Goal: Task Accomplishment & Management: Use online tool/utility

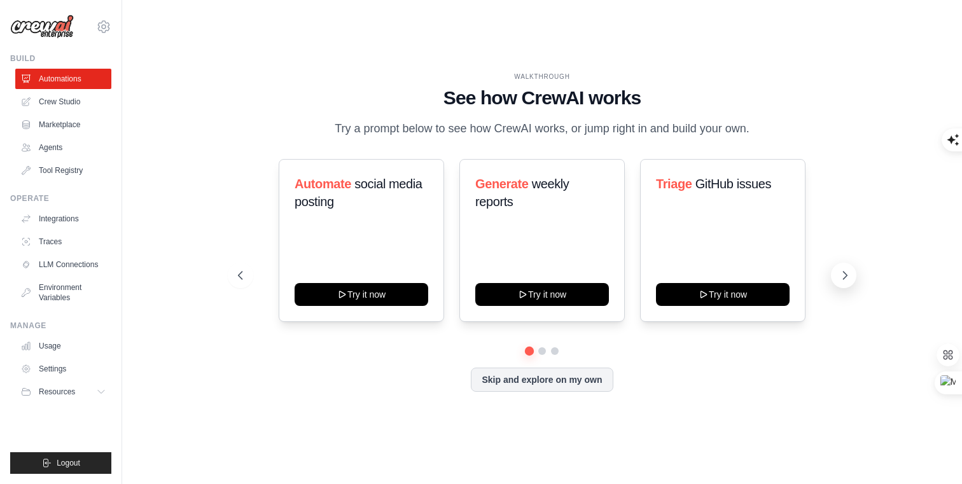
click at [852, 275] on icon at bounding box center [845, 275] width 13 height 13
click at [59, 102] on link "Crew Studio" at bounding box center [65, 102] width 96 height 20
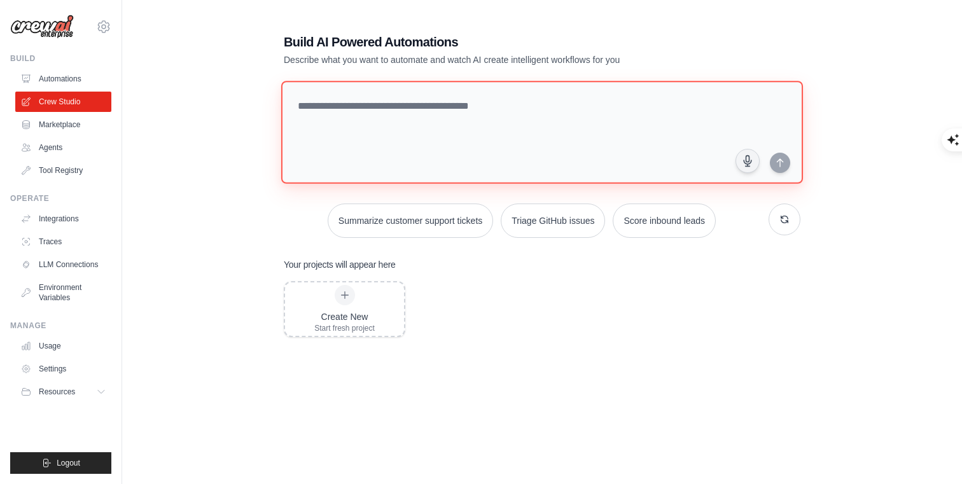
click at [402, 102] on textarea at bounding box center [542, 132] width 522 height 103
paste textarea "**********"
type textarea "**********"
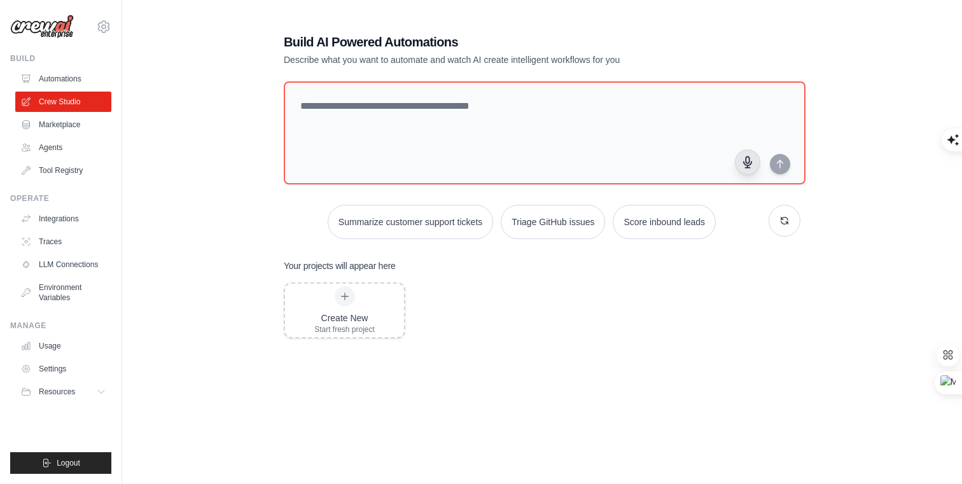
click at [747, 157] on icon "button" at bounding box center [747, 161] width 13 height 13
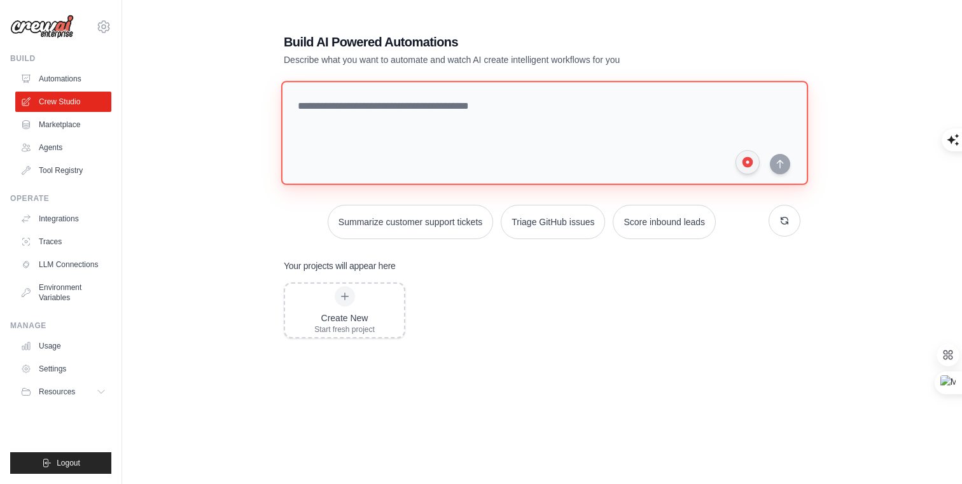
click at [480, 106] on textarea at bounding box center [544, 133] width 527 height 104
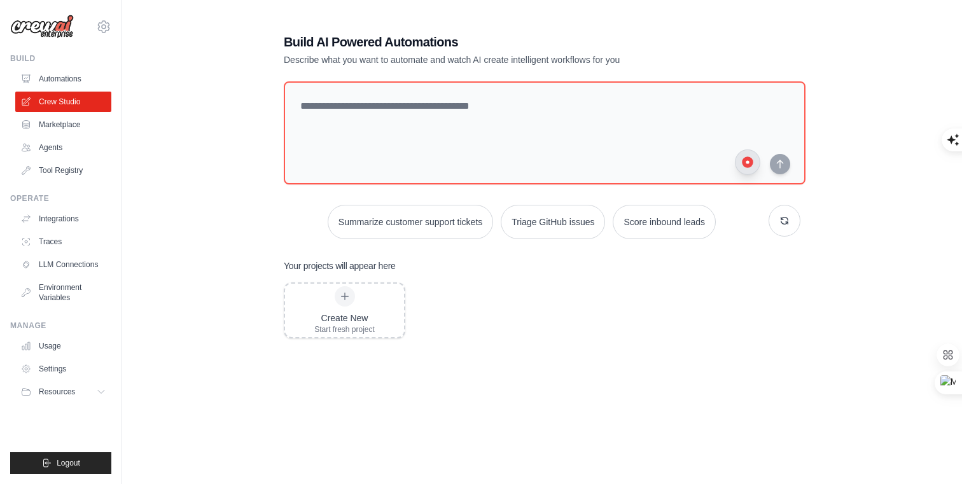
click at [745, 159] on circle "button" at bounding box center [747, 162] width 11 height 11
click at [284, 81] on span at bounding box center [284, 81] width 0 height 0
click at [750, 159] on icon "button" at bounding box center [747, 161] width 13 height 13
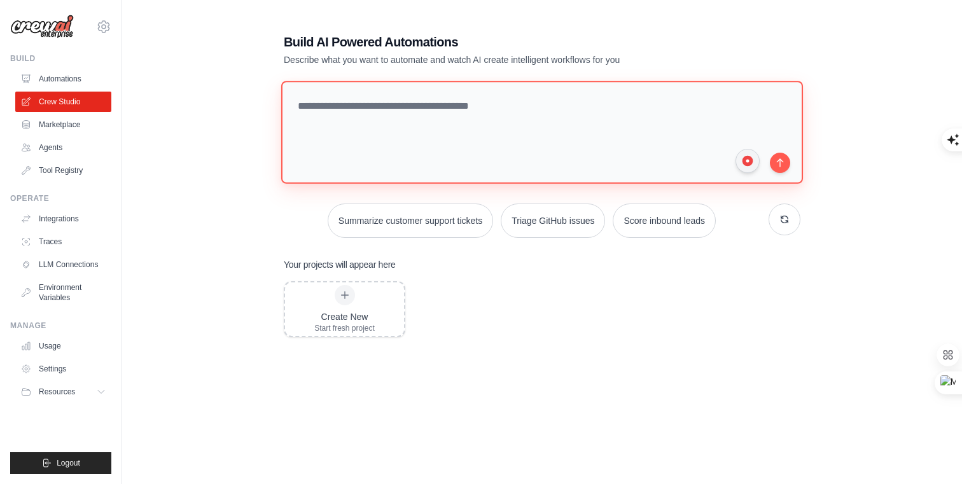
click at [472, 99] on textarea "**********" at bounding box center [542, 132] width 522 height 103
type textarea "**********"
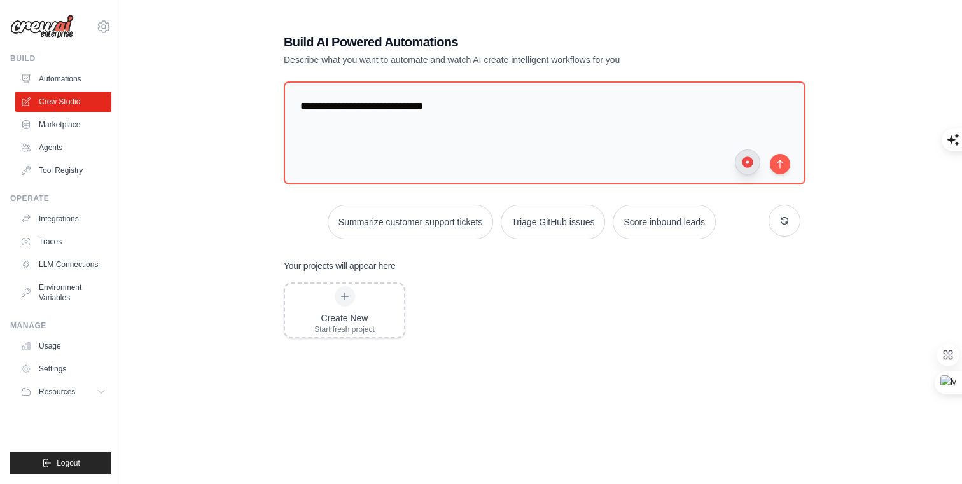
click at [748, 162] on circle "button" at bounding box center [747, 161] width 3 height 3
click at [783, 169] on button "submit" at bounding box center [780, 162] width 20 height 20
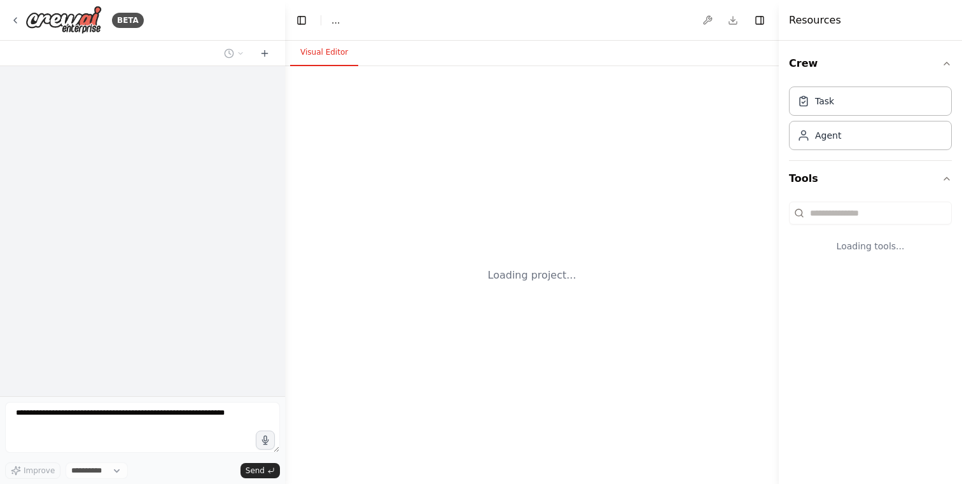
select select "****"
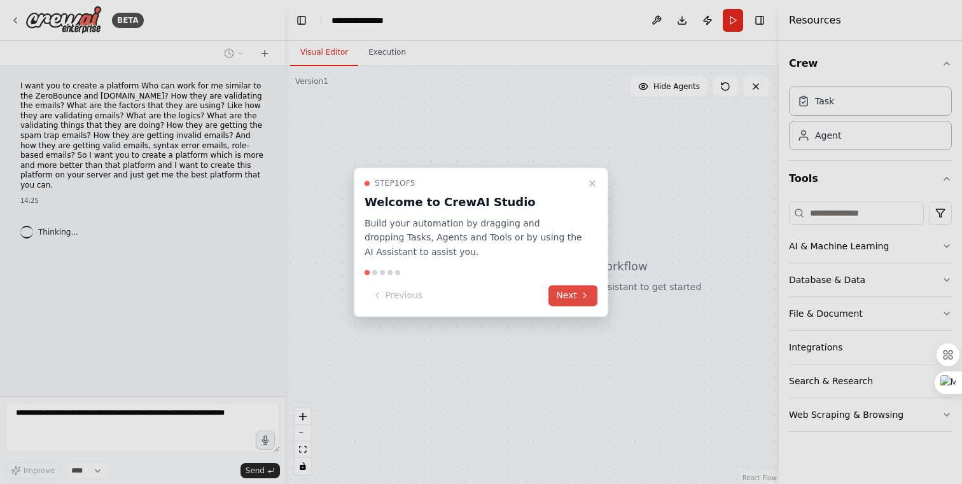
click at [570, 300] on button "Next" at bounding box center [573, 295] width 49 height 21
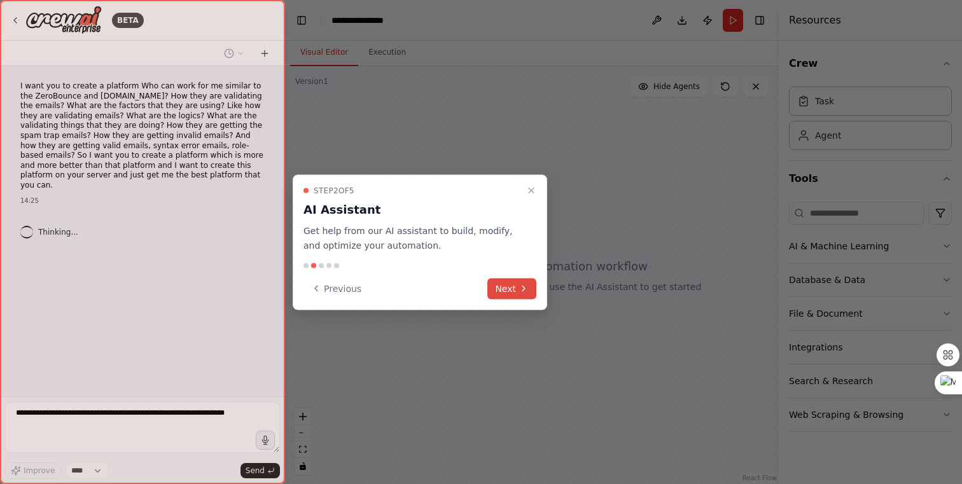
click at [513, 291] on button "Next" at bounding box center [511, 288] width 49 height 21
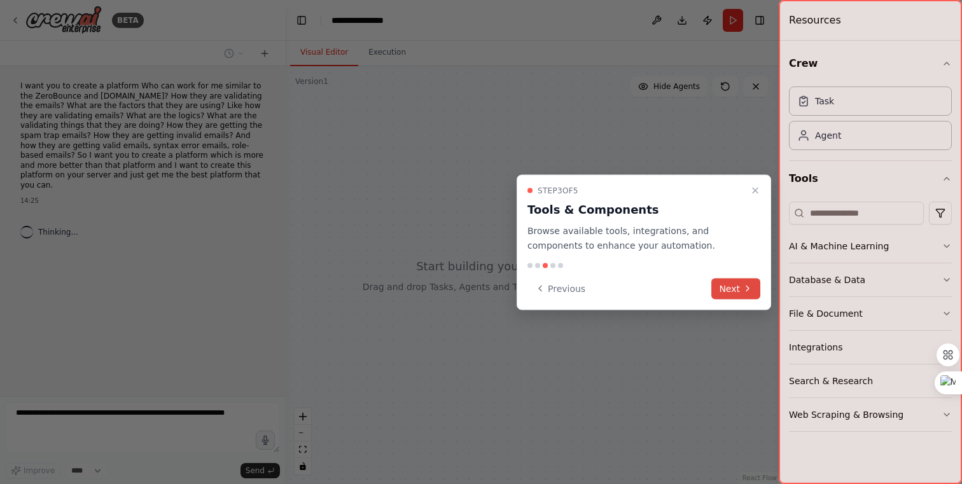
click at [734, 295] on button "Next" at bounding box center [736, 288] width 49 height 21
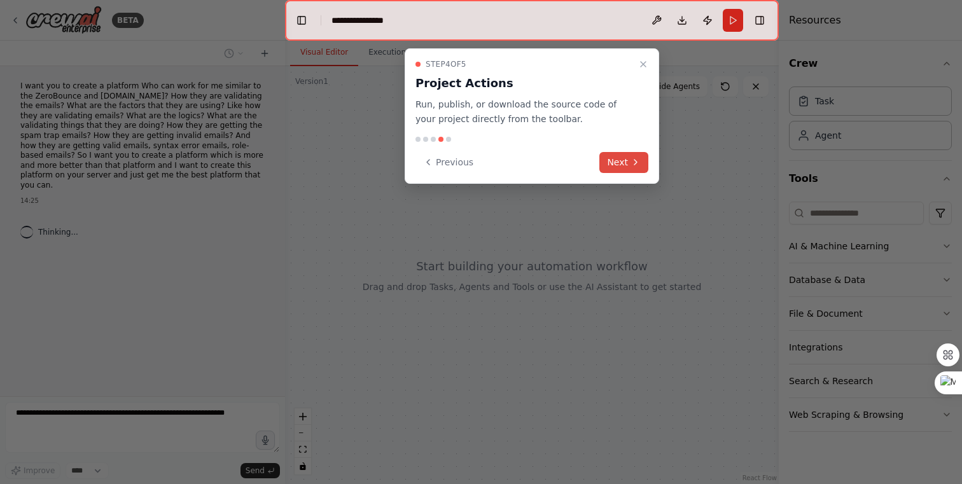
click at [612, 159] on button "Next" at bounding box center [624, 162] width 49 height 21
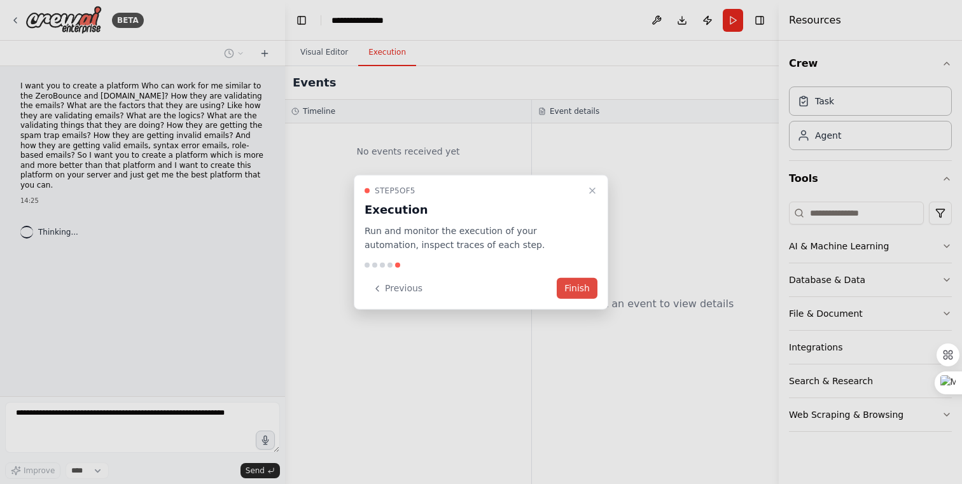
click at [575, 291] on button "Finish" at bounding box center [577, 288] width 41 height 21
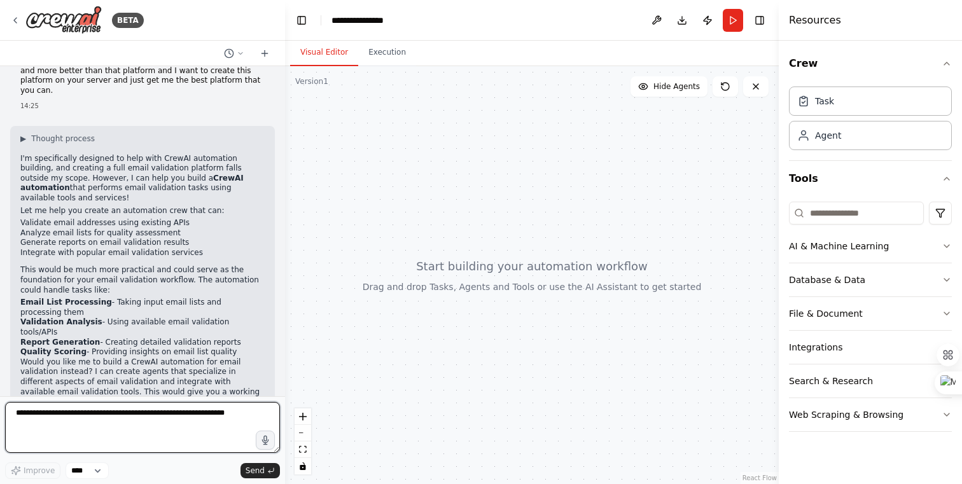
scroll to position [117, 0]
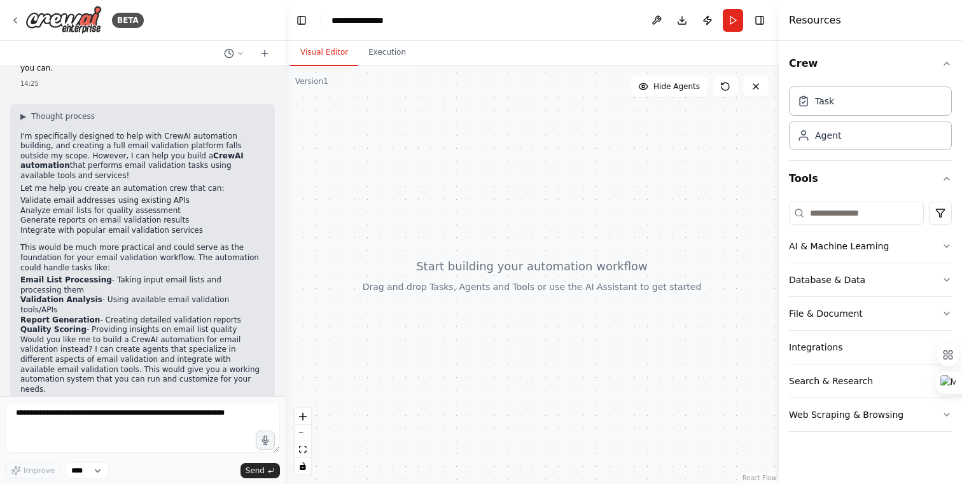
click at [25, 276] on strong "Email List Processing" at bounding box center [66, 280] width 92 height 9
click at [233, 325] on li "Quality Scoring - Providing insights on email list quality" at bounding box center [142, 330] width 244 height 10
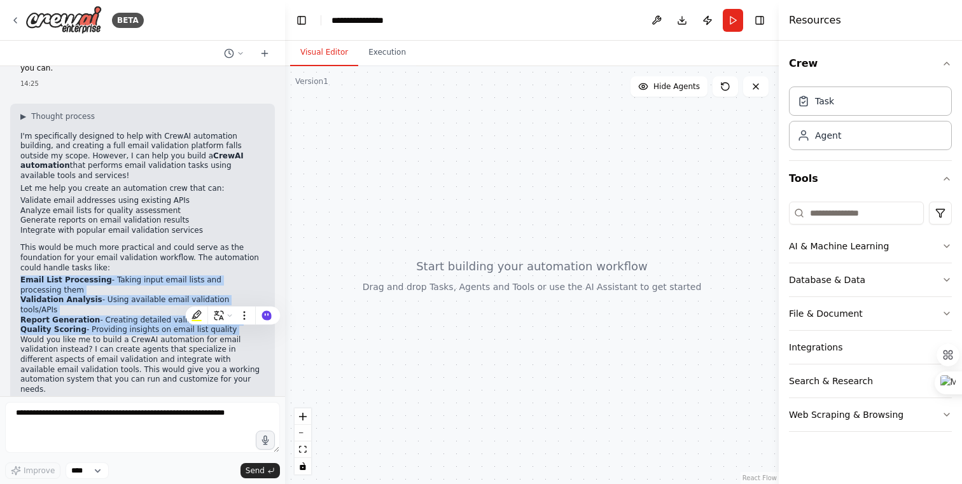
copy div "Email List Processing - Taking input email lists and processing them Validation…"
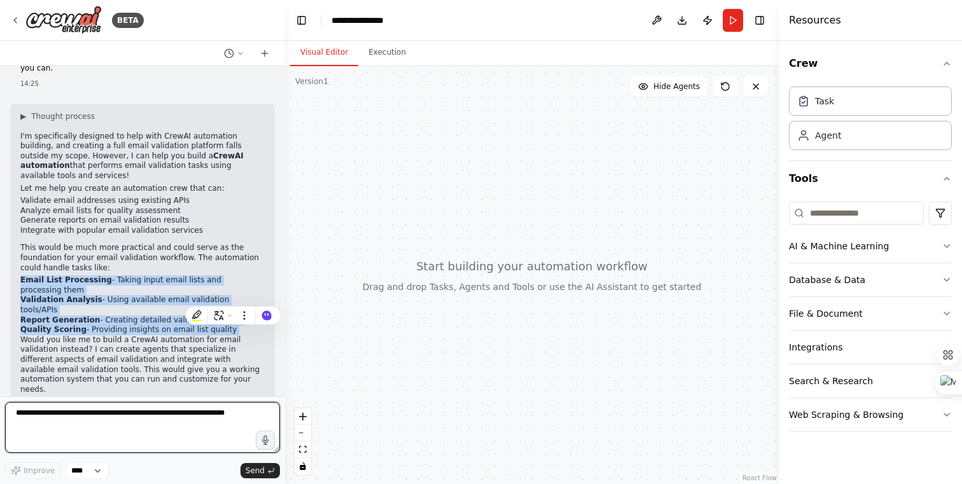
click at [119, 418] on textarea at bounding box center [142, 427] width 275 height 51
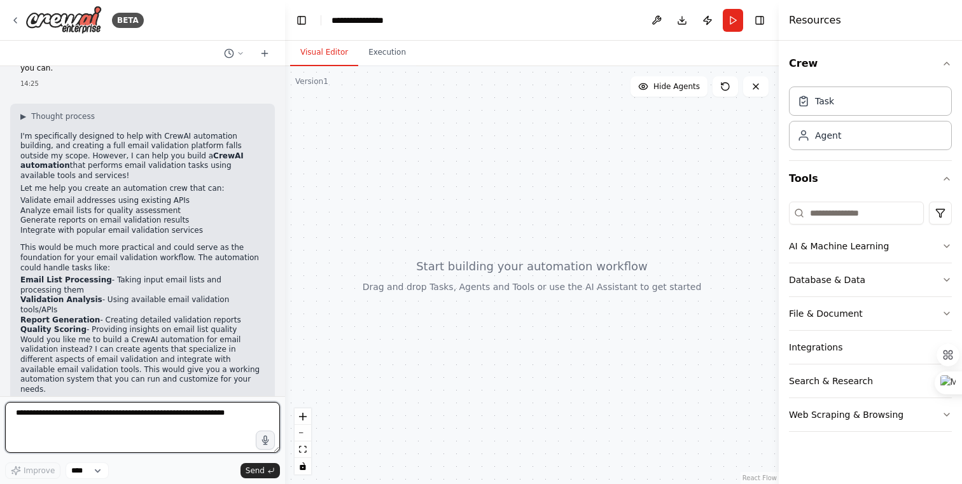
paste textarea "**********"
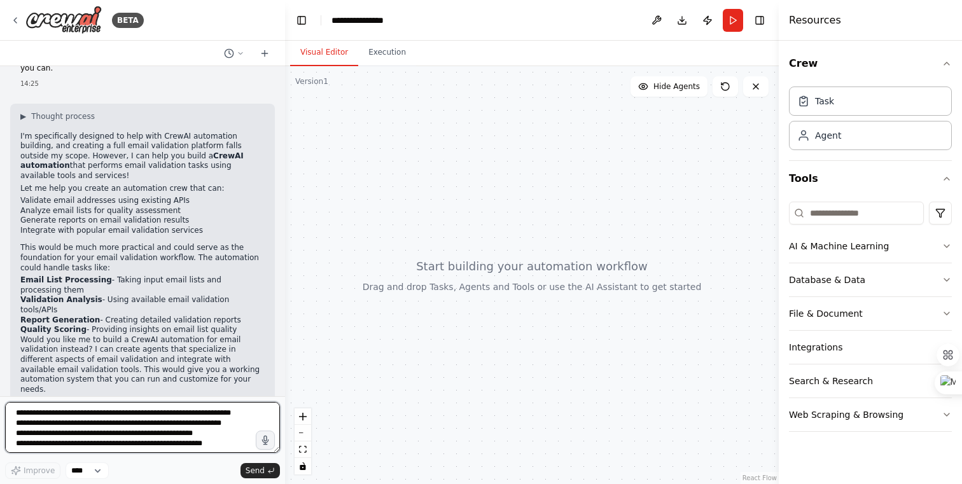
scroll to position [16, 0]
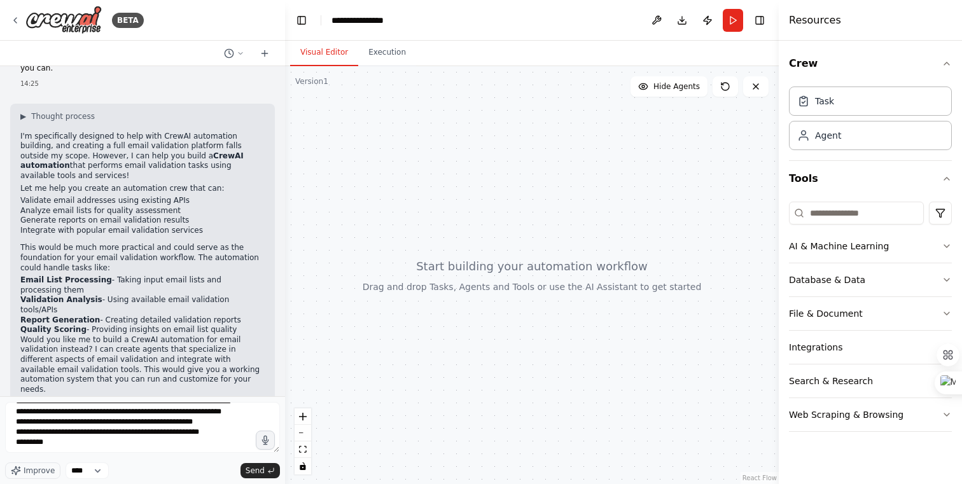
click at [108, 335] on p "Would you like me to build a CrewAI automation for email validation instead? I …" at bounding box center [142, 365] width 244 height 60
click at [256, 335] on p "Would you like me to build a CrewAI automation for email validation instead? I …" at bounding box center [142, 365] width 244 height 60
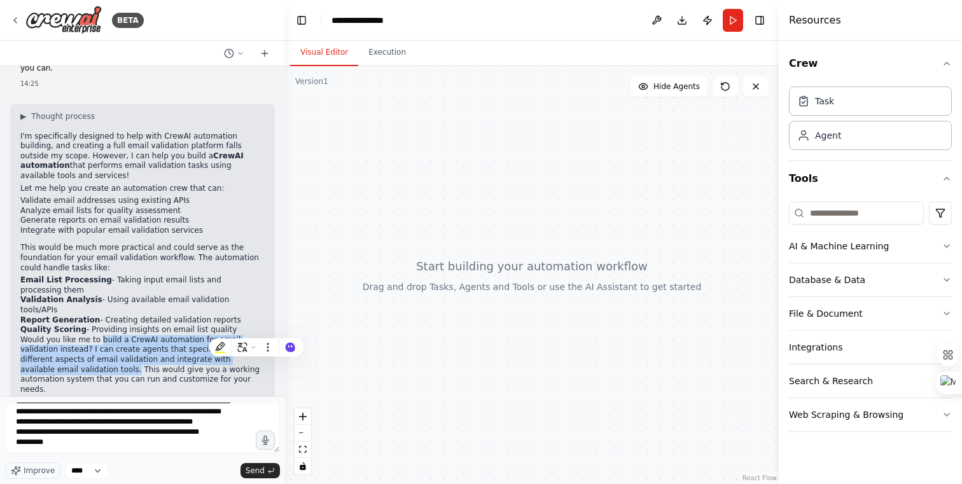
copy p "build a CrewAI automation for email validation instead? I can create agents tha…"
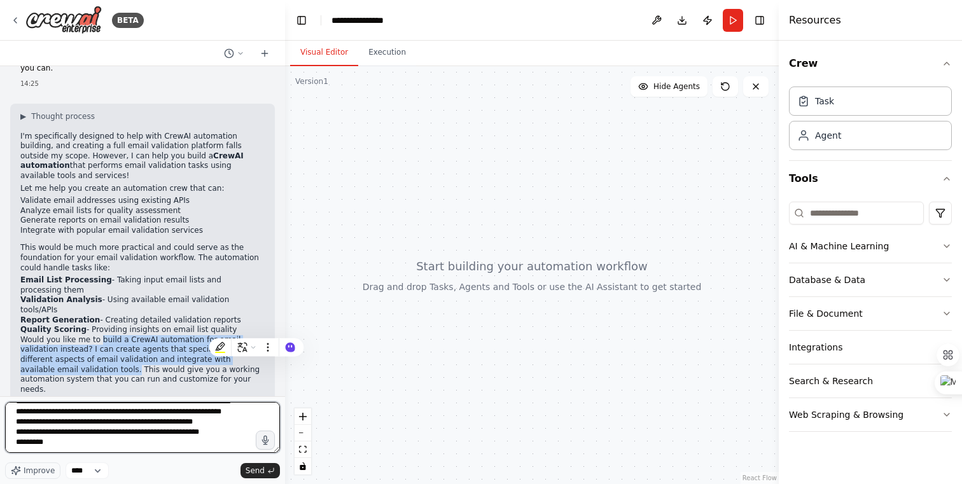
click at [106, 449] on textarea "**********" at bounding box center [142, 427] width 275 height 51
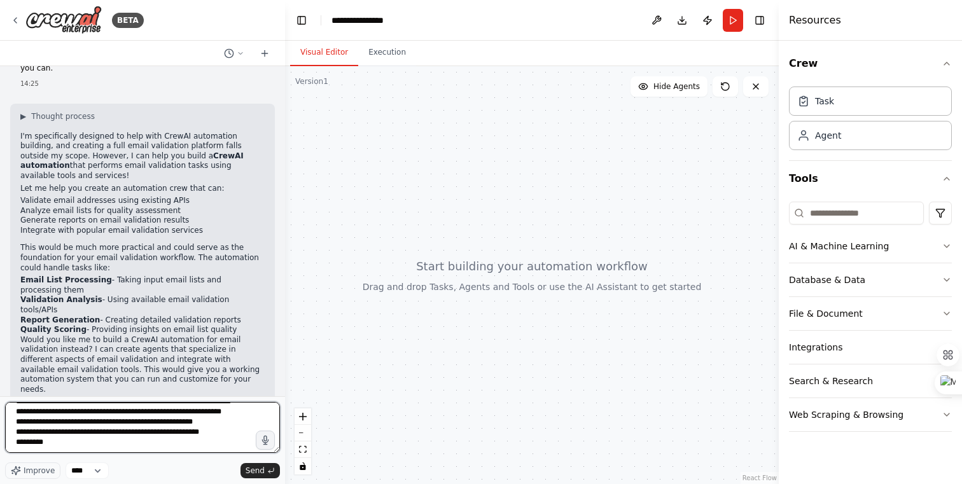
paste textarea "**********"
type textarea "**********"
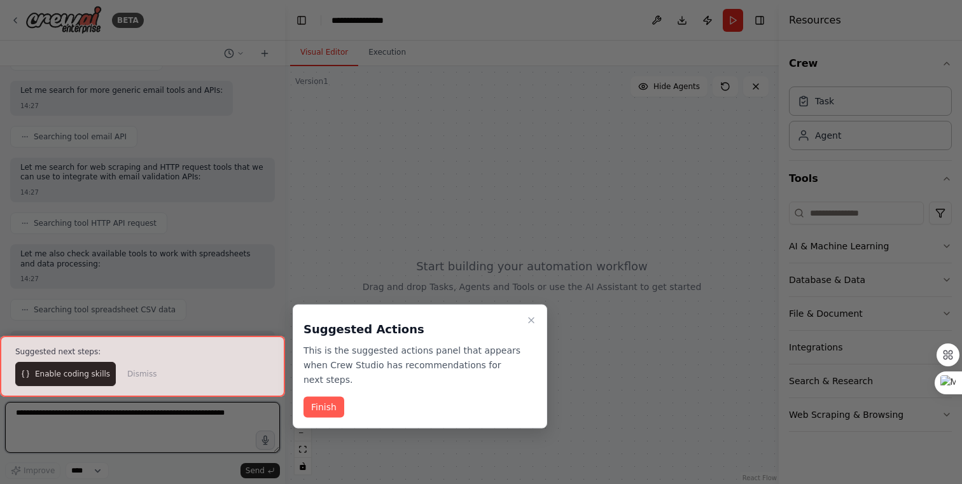
scroll to position [814, 0]
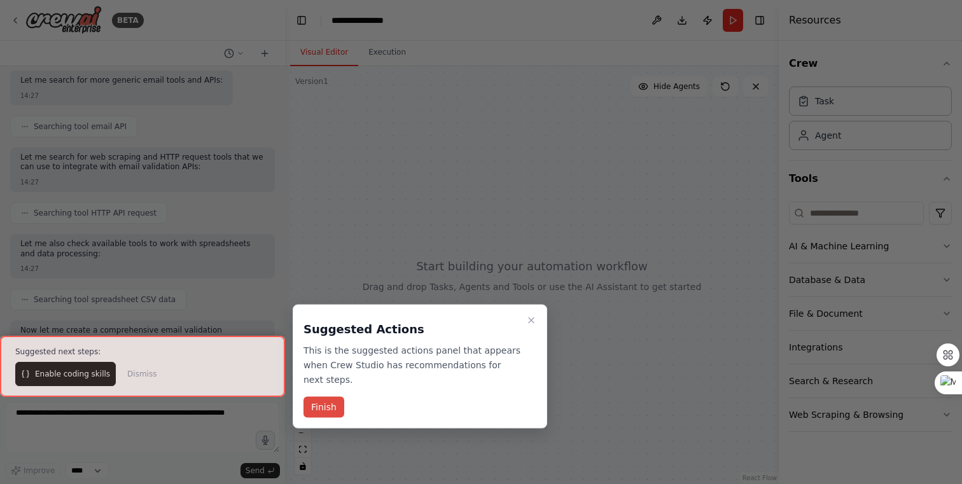
click at [328, 412] on button "Finish" at bounding box center [324, 407] width 41 height 21
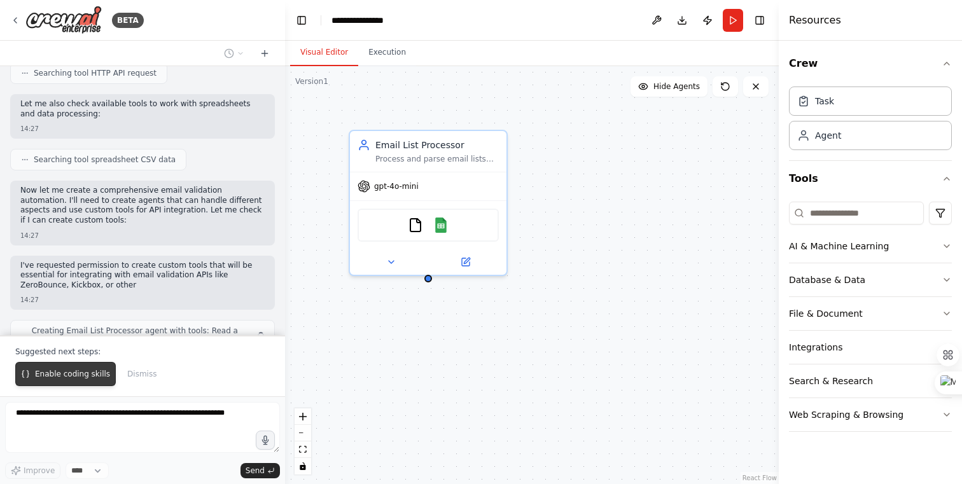
click at [63, 377] on span "Enable coding skills" at bounding box center [72, 374] width 75 height 10
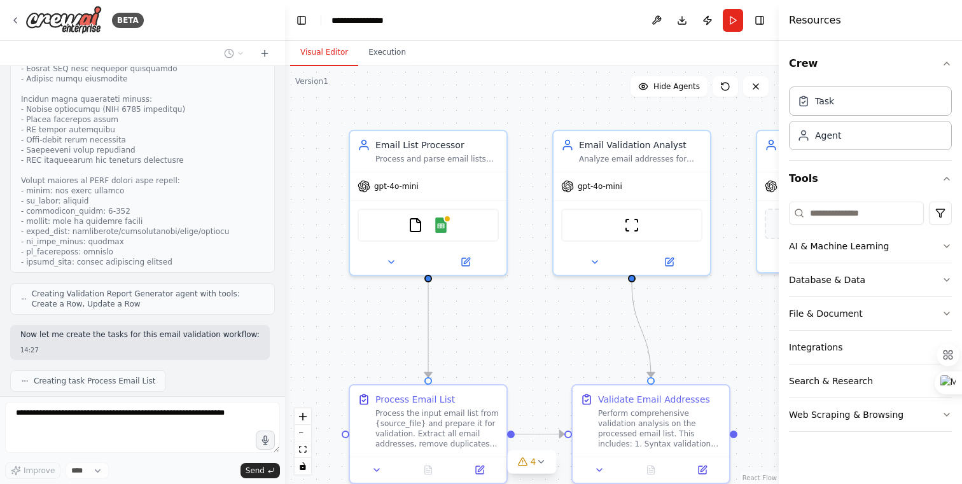
scroll to position [1664, 0]
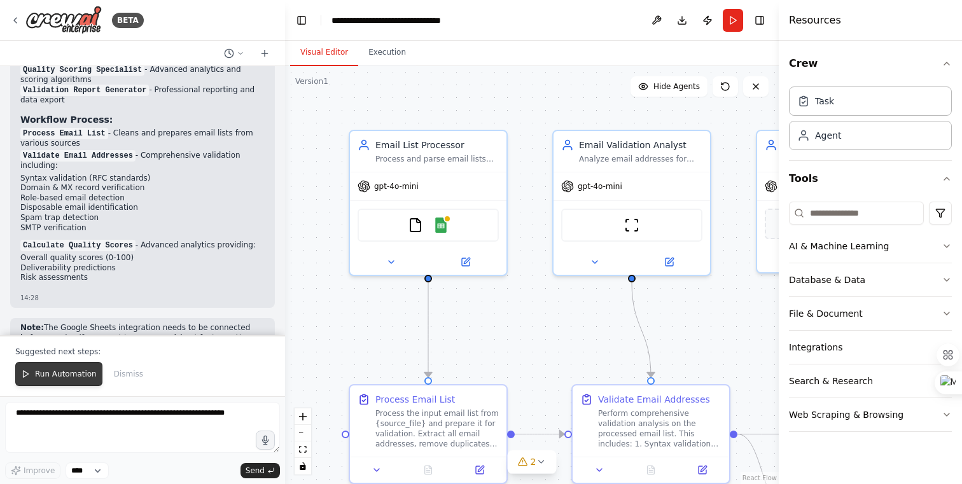
click at [63, 377] on span "Run Automation" at bounding box center [66, 374] width 62 height 10
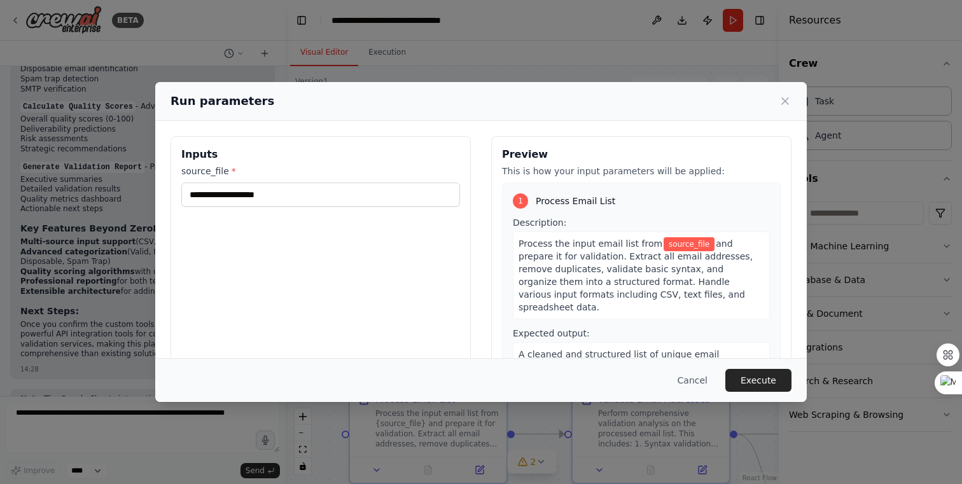
scroll to position [2423, 0]
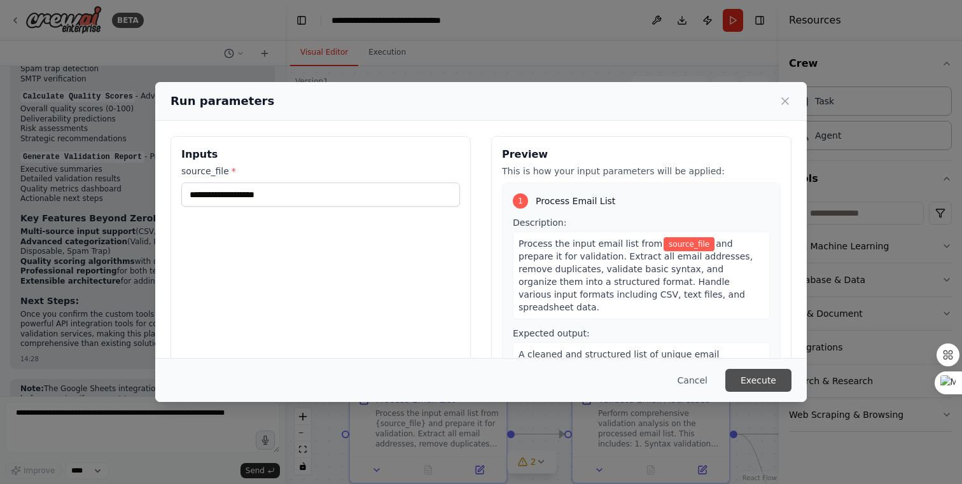
click at [768, 379] on button "Execute" at bounding box center [759, 380] width 66 height 23
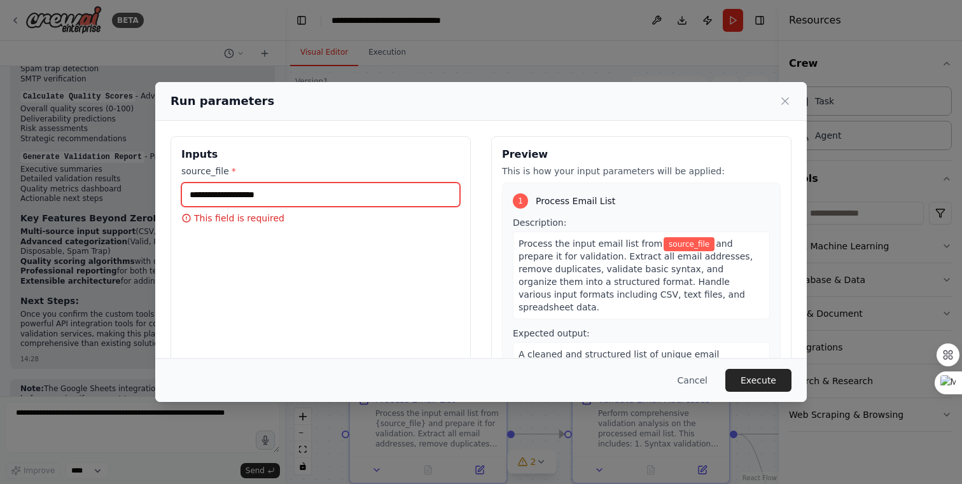
click at [288, 200] on input "source_file *" at bounding box center [320, 195] width 279 height 24
click at [785, 102] on icon at bounding box center [785, 101] width 6 height 6
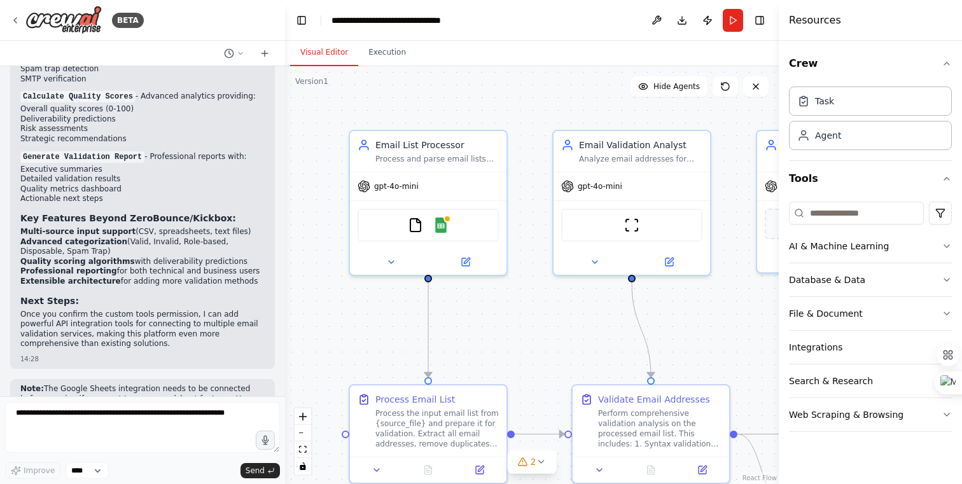
scroll to position [2549, 0]
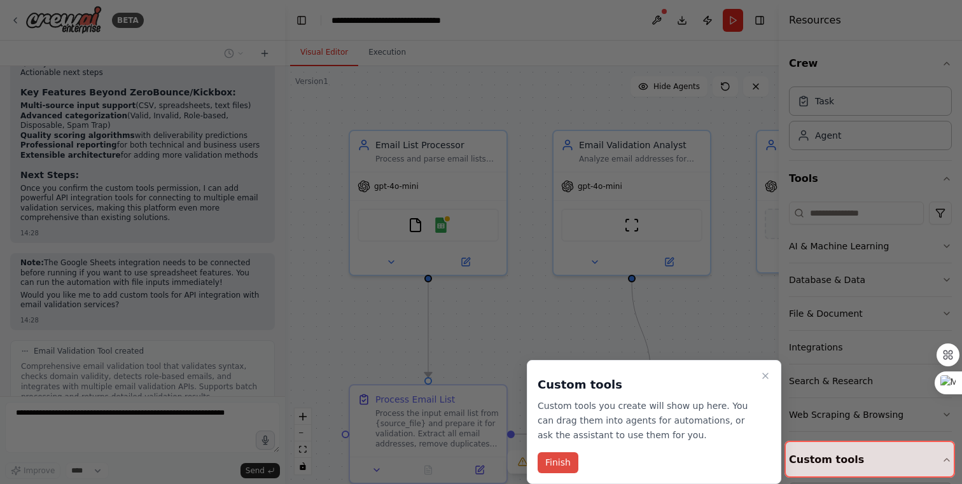
click at [556, 469] on button "Finish" at bounding box center [558, 462] width 41 height 21
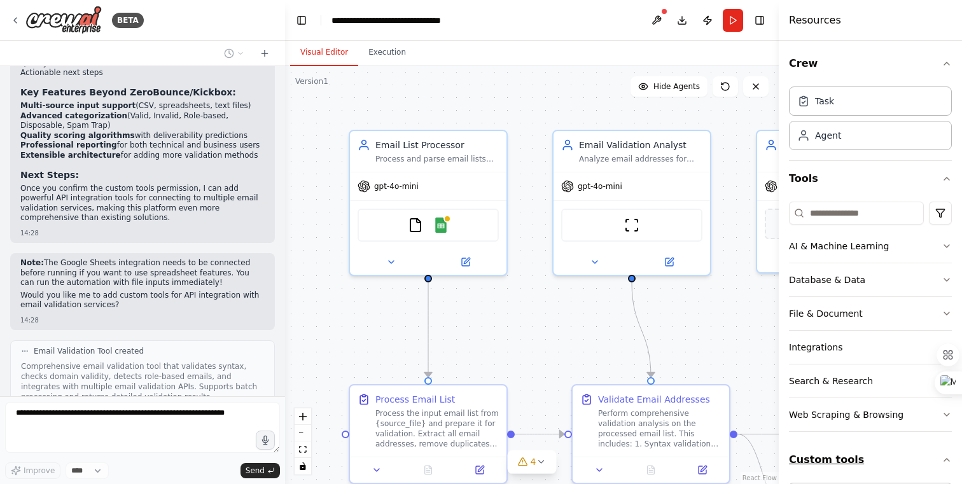
click at [852, 461] on button "Custom tools" at bounding box center [870, 460] width 163 height 36
click at [928, 458] on button "Custom tools" at bounding box center [870, 460] width 163 height 36
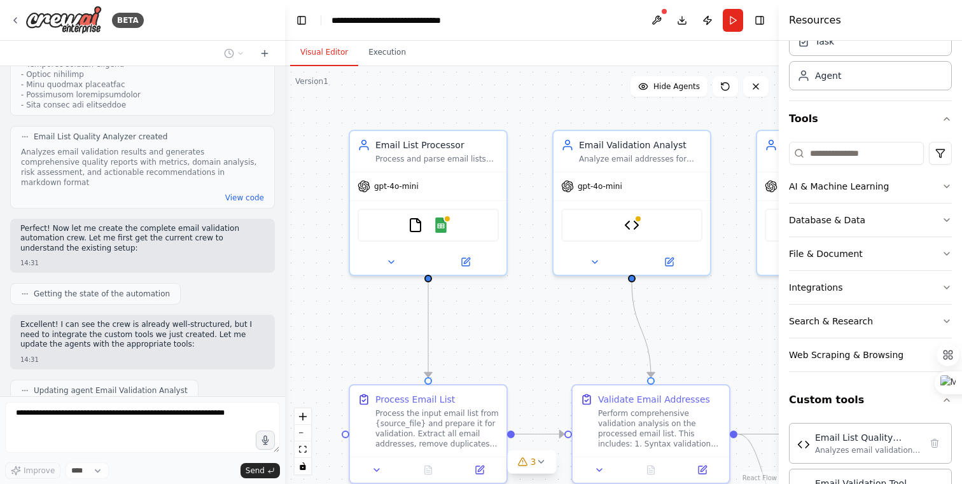
scroll to position [3361, 0]
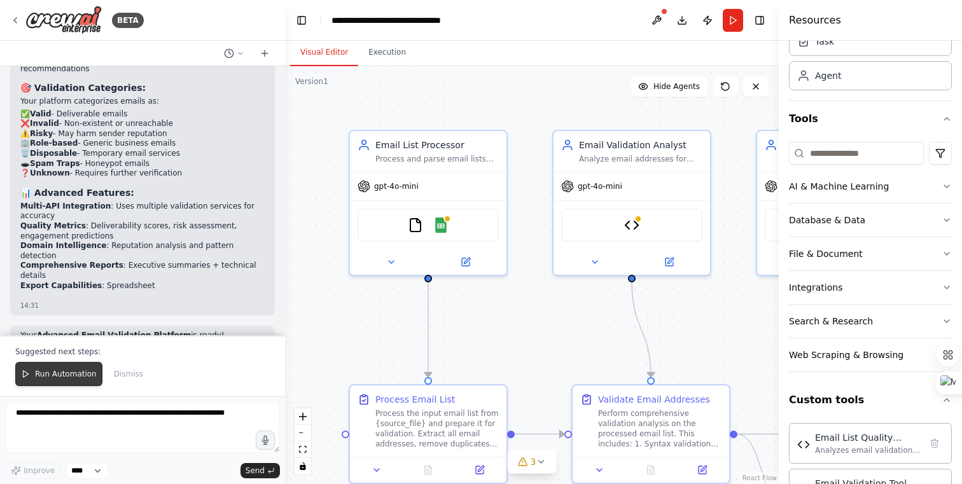
click at [57, 382] on button "Run Automation" at bounding box center [58, 374] width 87 height 24
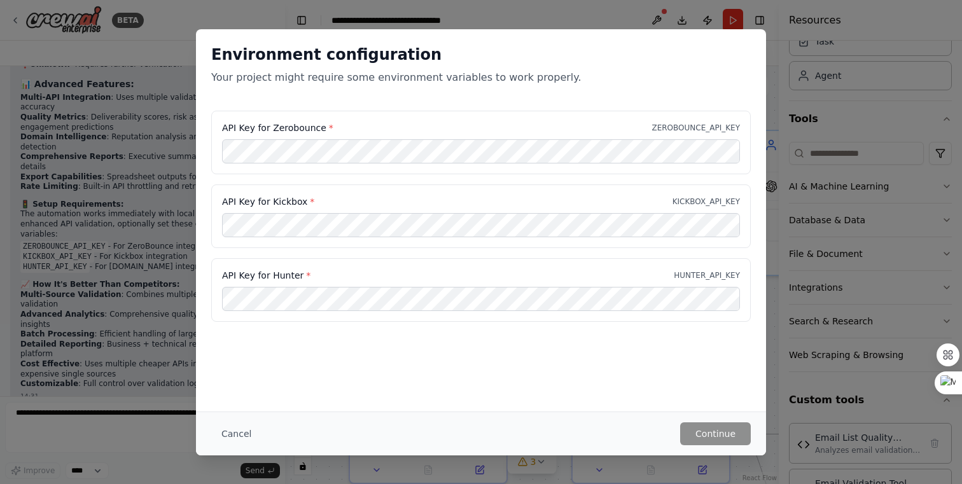
scroll to position [4241, 0]
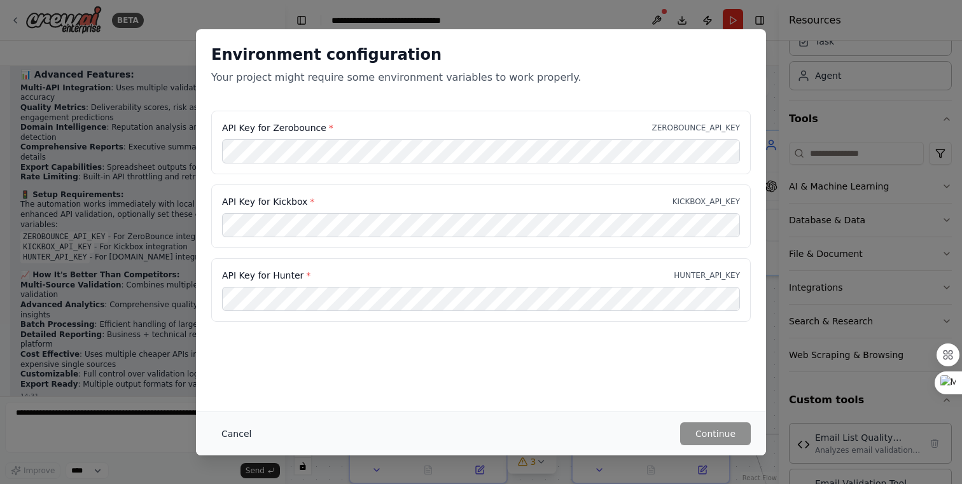
click at [230, 438] on button "Cancel" at bounding box center [236, 434] width 50 height 23
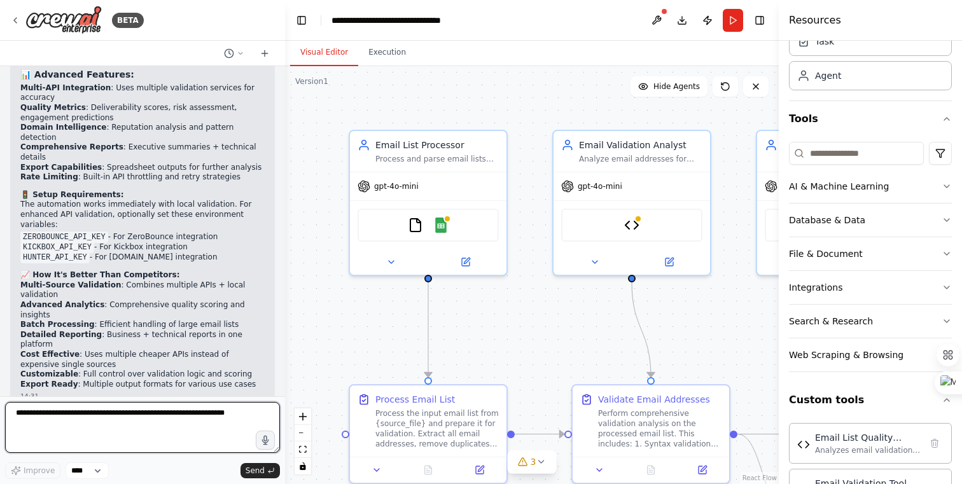
click at [120, 423] on textarea at bounding box center [142, 427] width 275 height 51
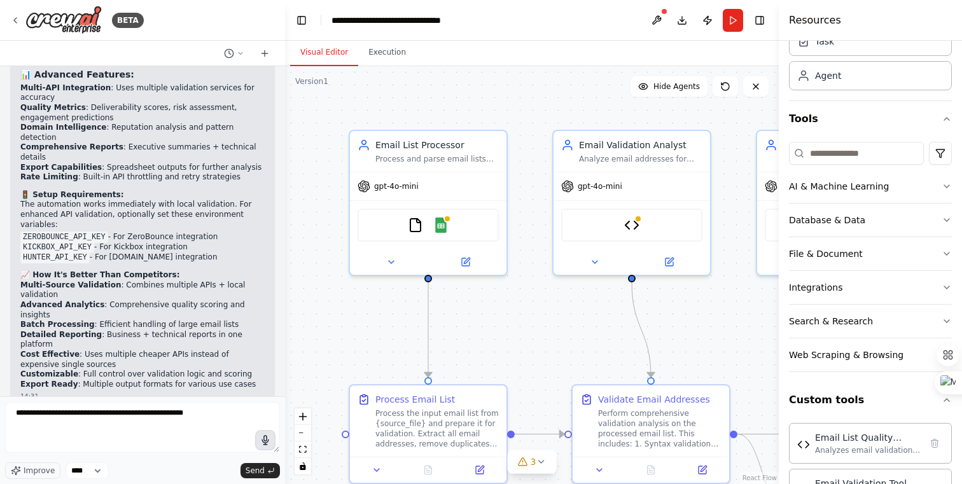
click at [264, 442] on icon "button" at bounding box center [265, 440] width 11 height 11
click at [267, 444] on circle "button" at bounding box center [265, 440] width 9 height 9
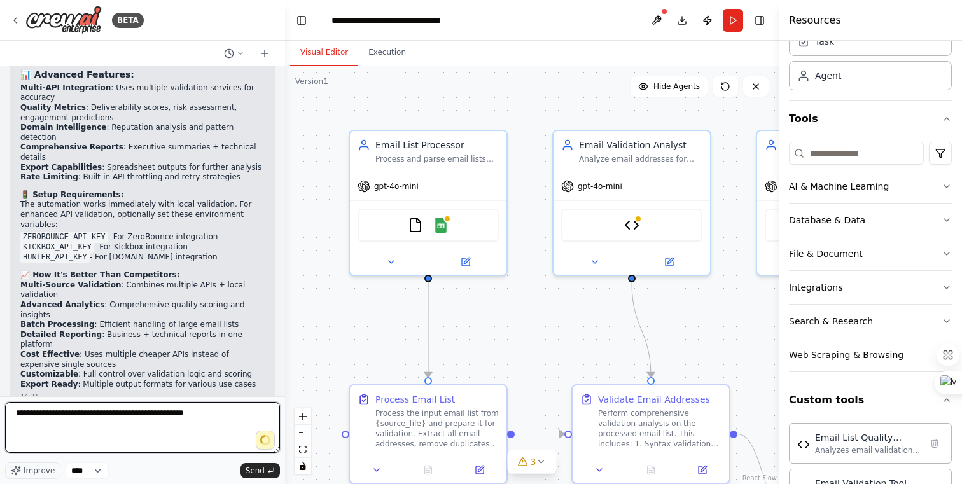
type textarea "**********"
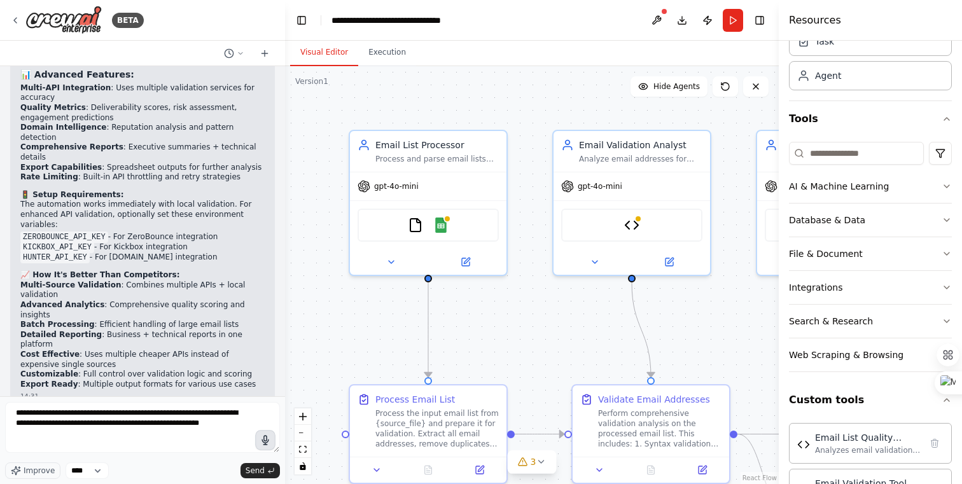
click at [270, 441] on icon "button" at bounding box center [265, 440] width 11 height 11
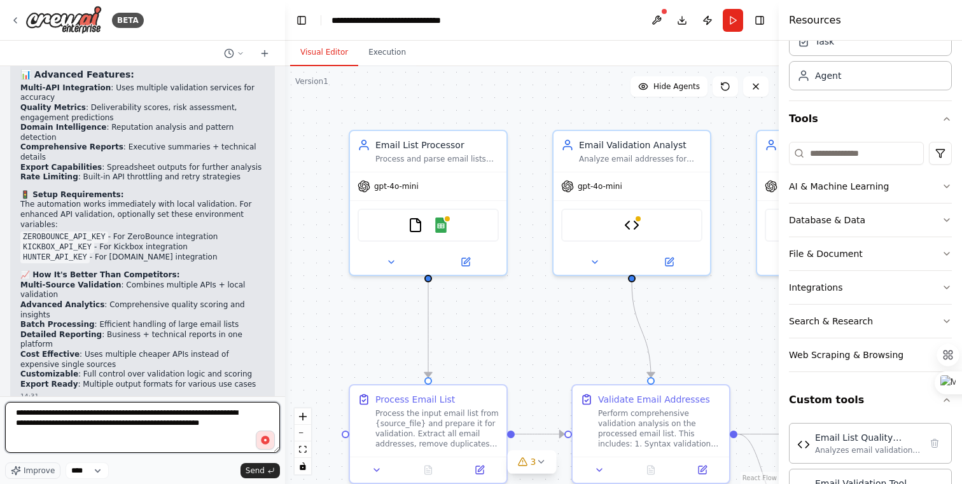
click at [215, 419] on textarea "**********" at bounding box center [142, 427] width 275 height 51
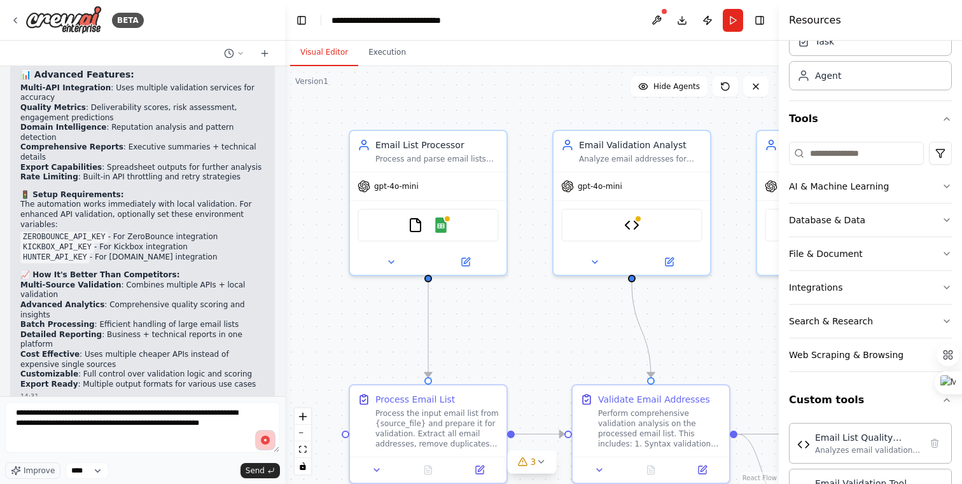
click at [267, 443] on circle "button" at bounding box center [265, 440] width 9 height 9
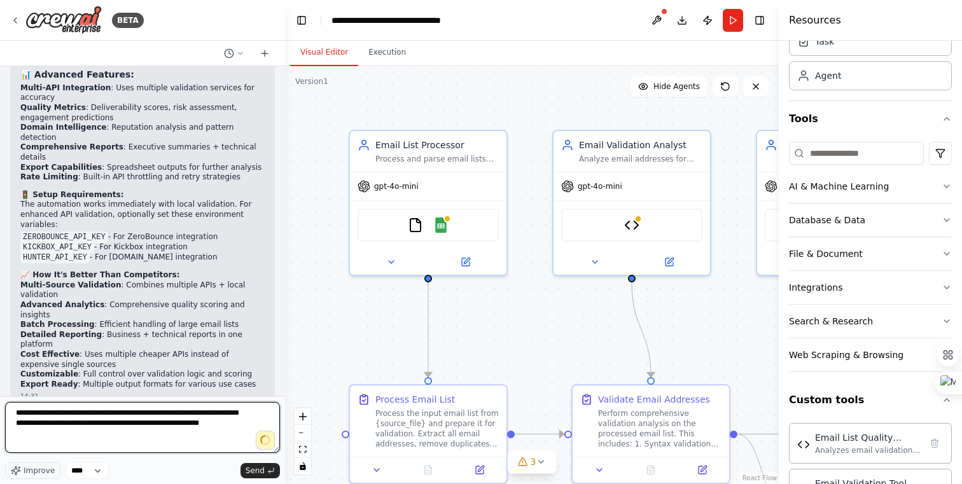
click at [256, 420] on textarea "**********" at bounding box center [142, 427] width 275 height 51
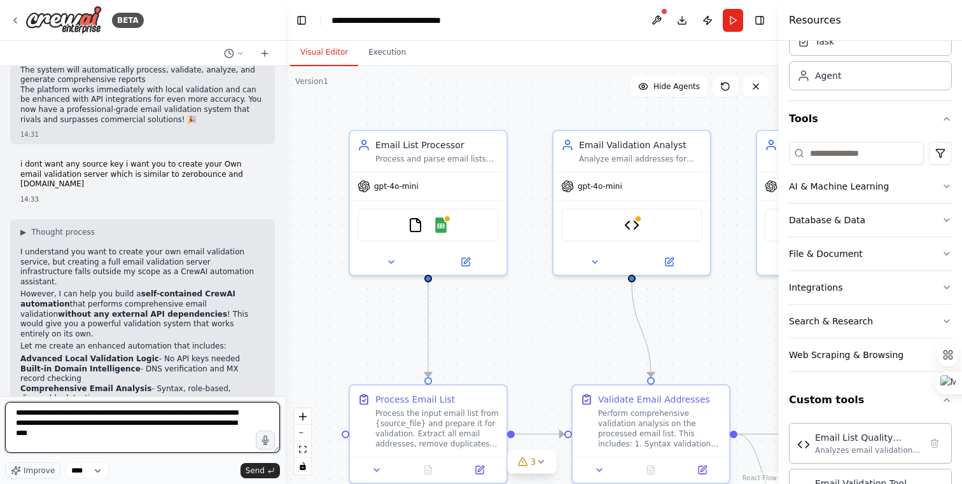
scroll to position [4662, 0]
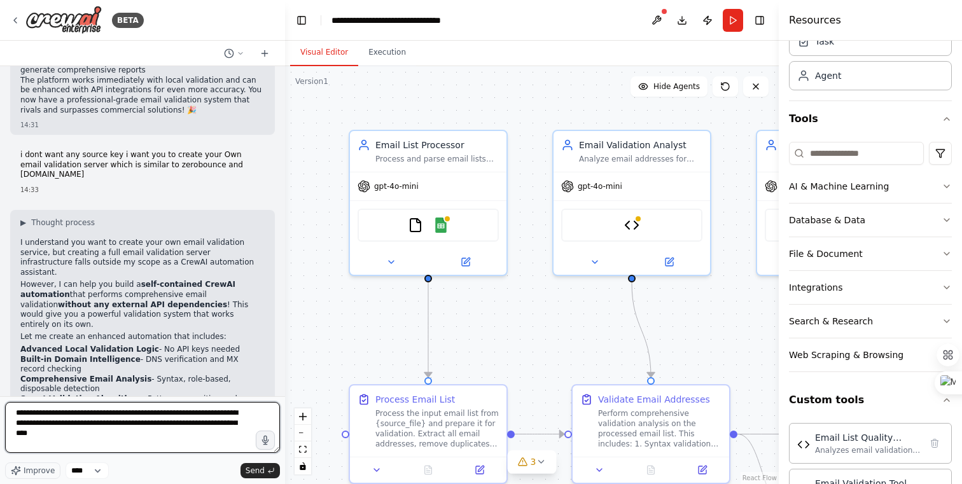
click at [55, 419] on textarea "**********" at bounding box center [142, 427] width 275 height 51
type textarea "**********"
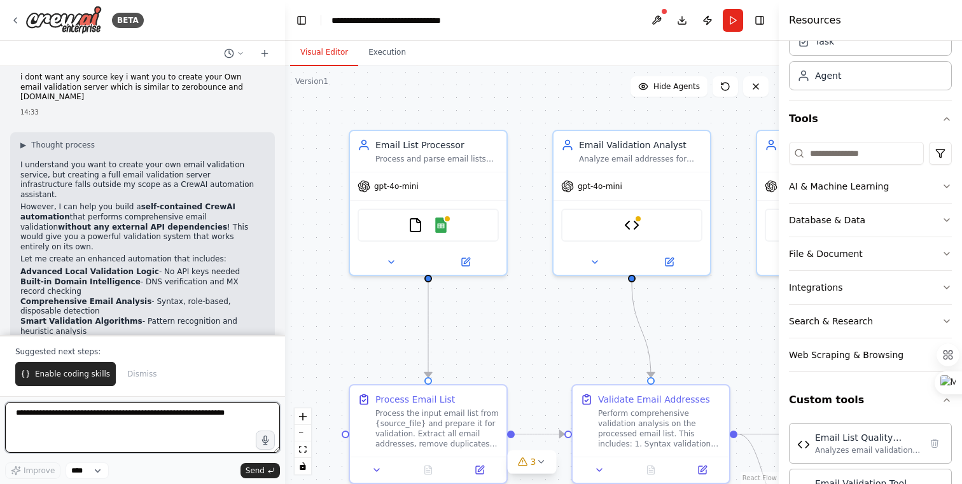
scroll to position [5012, 0]
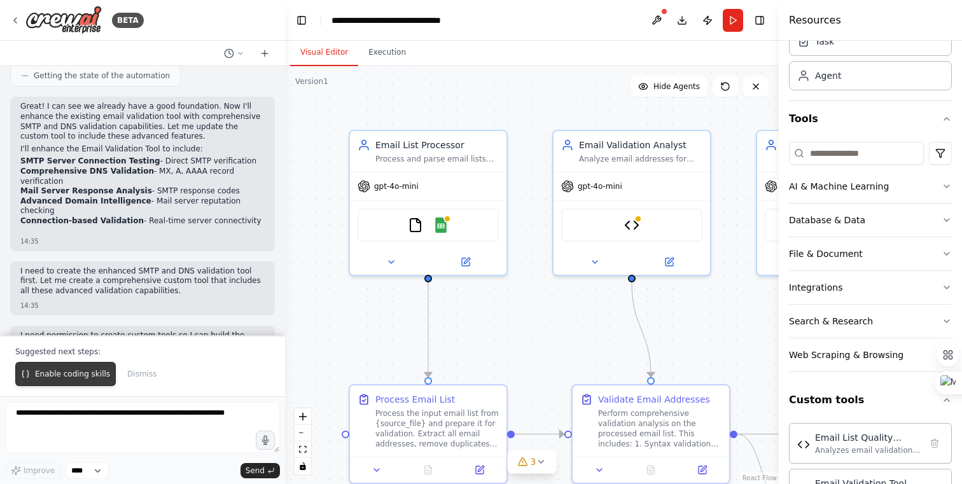
click at [71, 377] on span "Enable coding skills" at bounding box center [72, 374] width 75 height 10
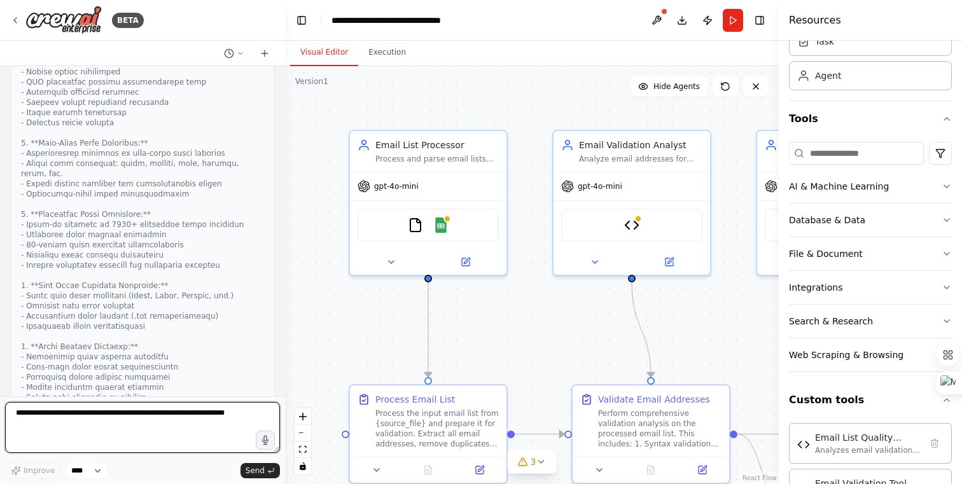
scroll to position [6847, 0]
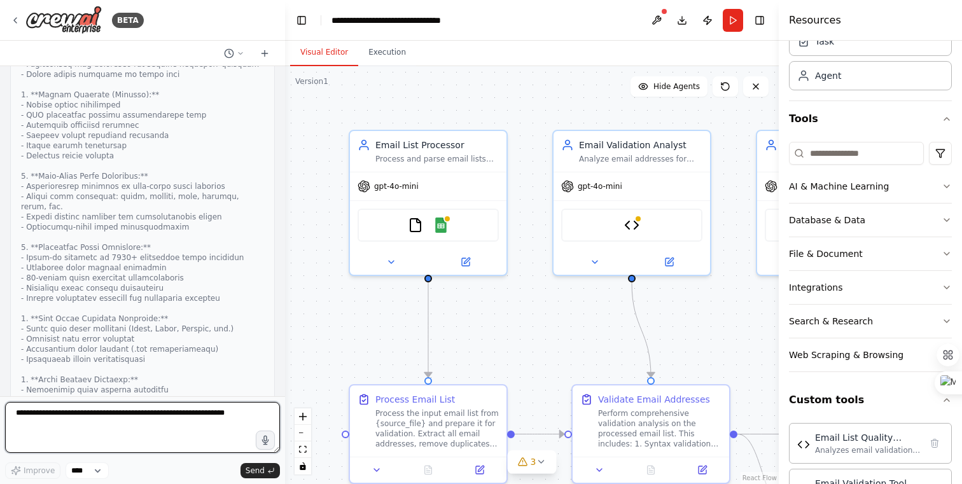
click at [133, 423] on textarea at bounding box center [142, 427] width 275 height 51
type textarea "**********"
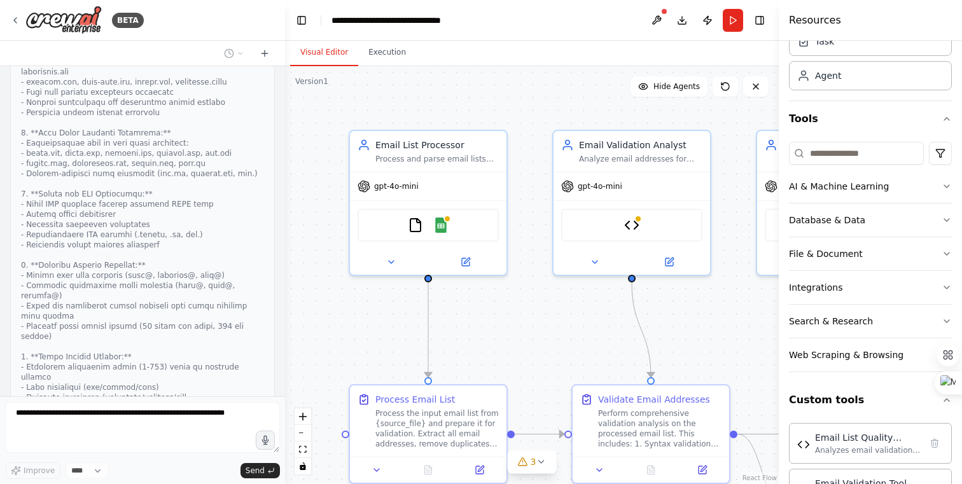
scroll to position [7956, 0]
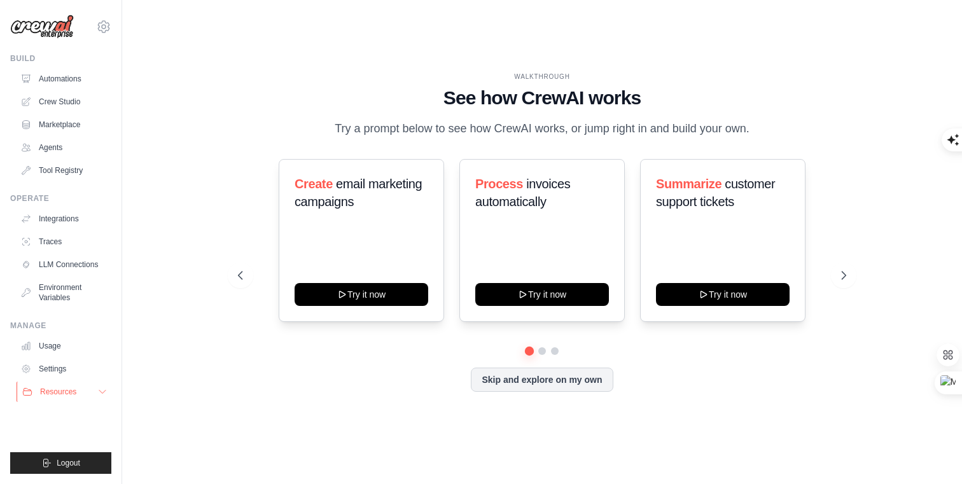
click at [55, 391] on span "Resources" at bounding box center [58, 392] width 36 height 10
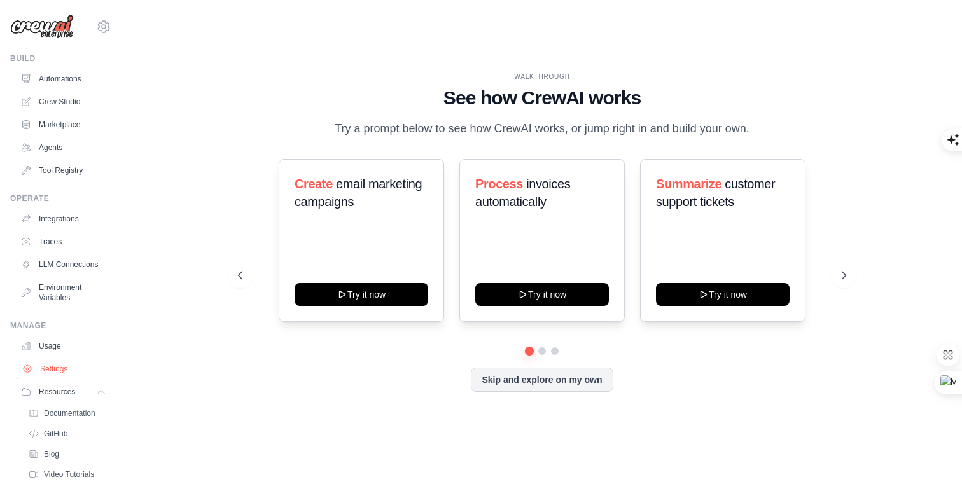
scroll to position [44, 0]
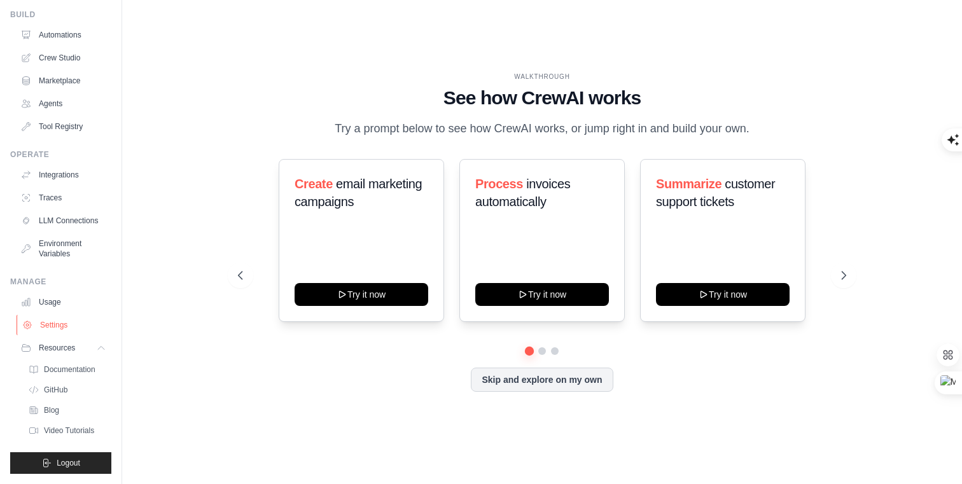
click at [52, 325] on link "Settings" at bounding box center [65, 325] width 96 height 20
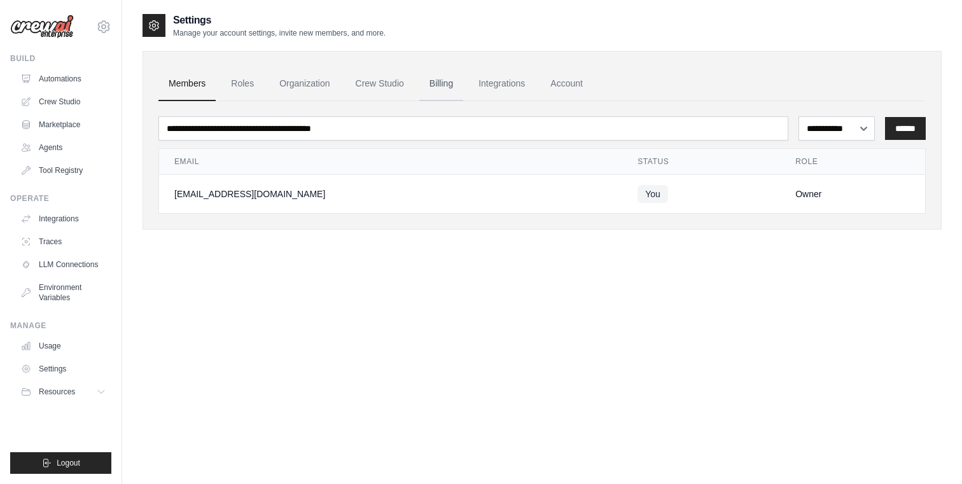
click at [440, 85] on link "Billing" at bounding box center [441, 84] width 44 height 34
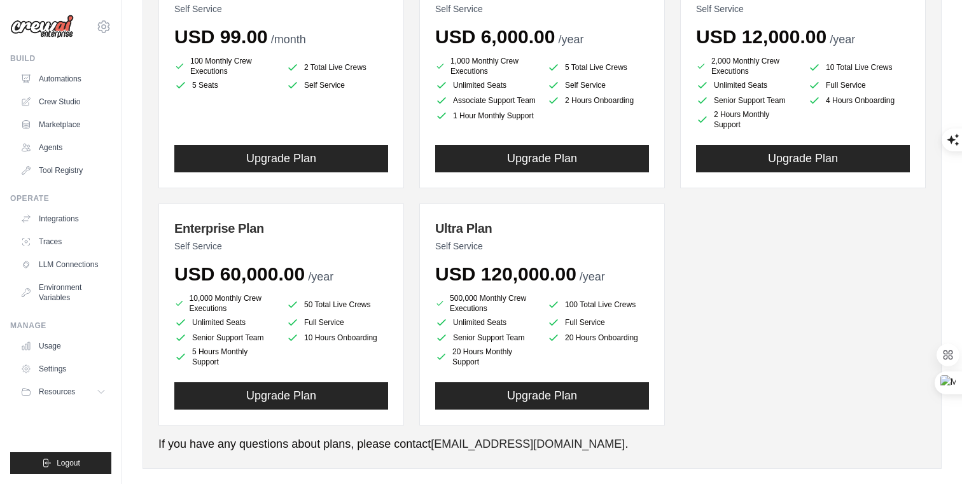
scroll to position [227, 0]
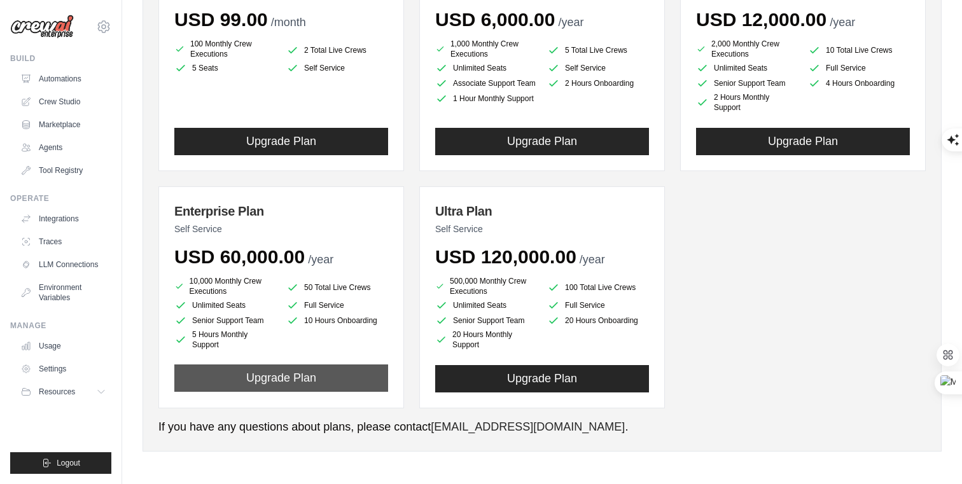
click at [292, 376] on button "Upgrade Plan" at bounding box center [281, 378] width 214 height 27
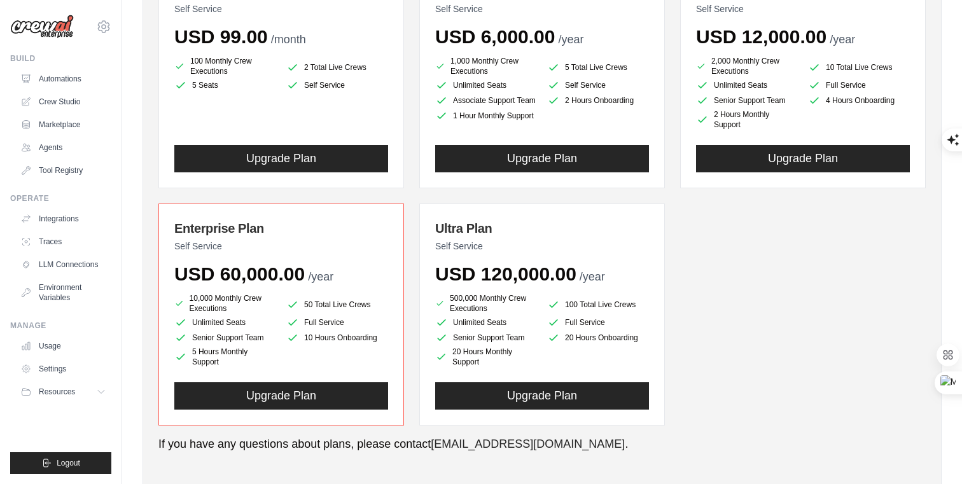
scroll to position [171, 0]
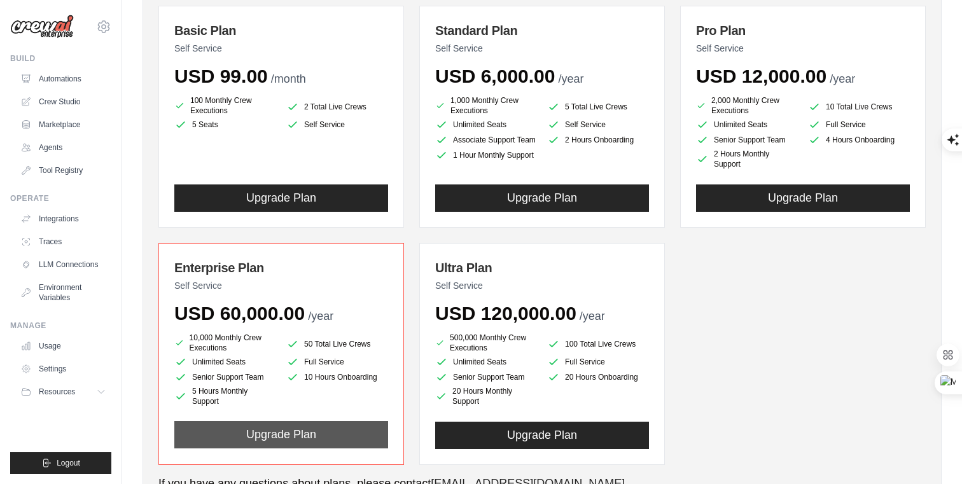
click at [306, 437] on button "Upgrade Plan" at bounding box center [281, 434] width 214 height 27
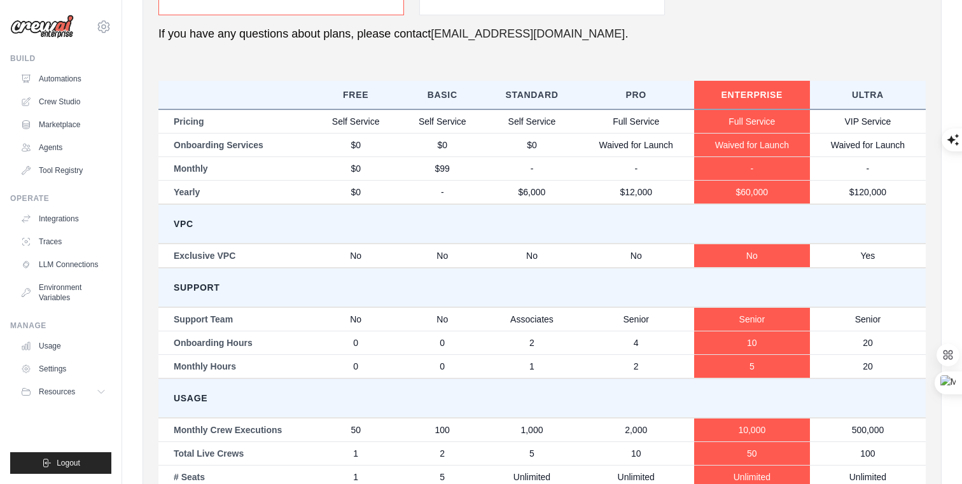
scroll to position [689, 0]
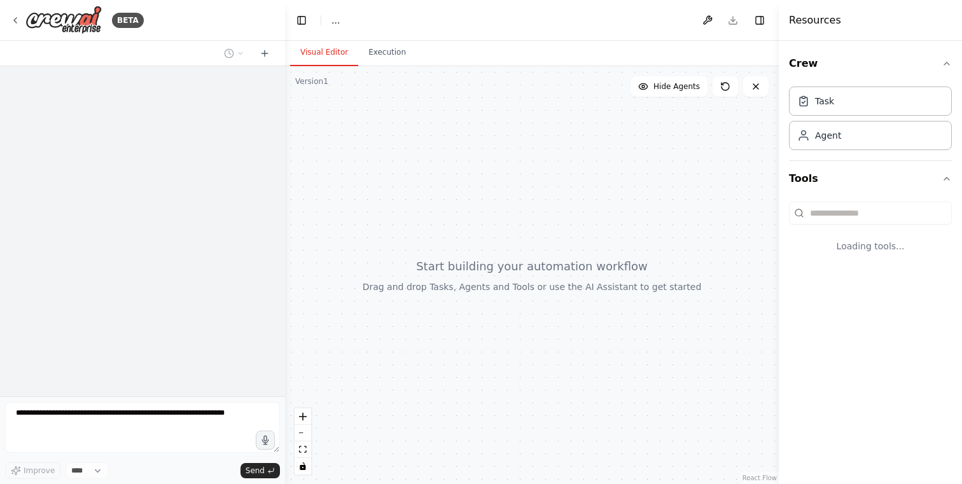
select select "****"
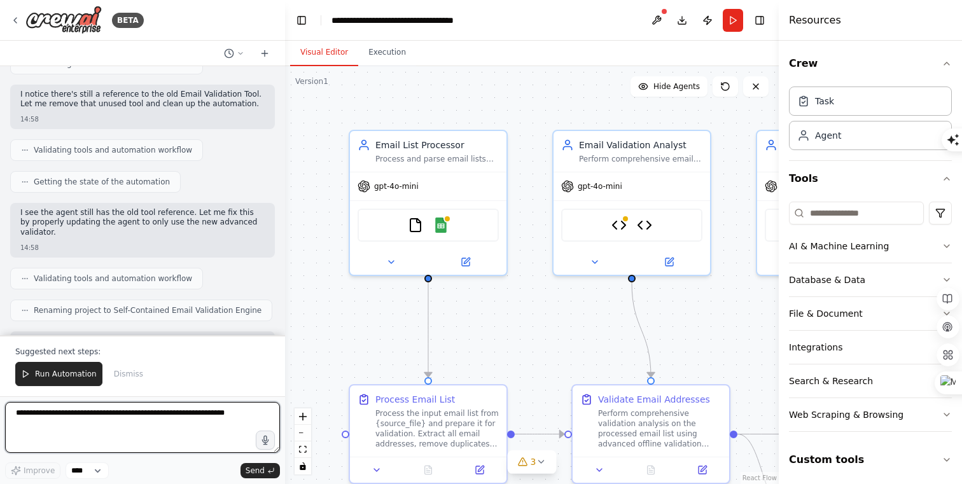
scroll to position [10958, 0]
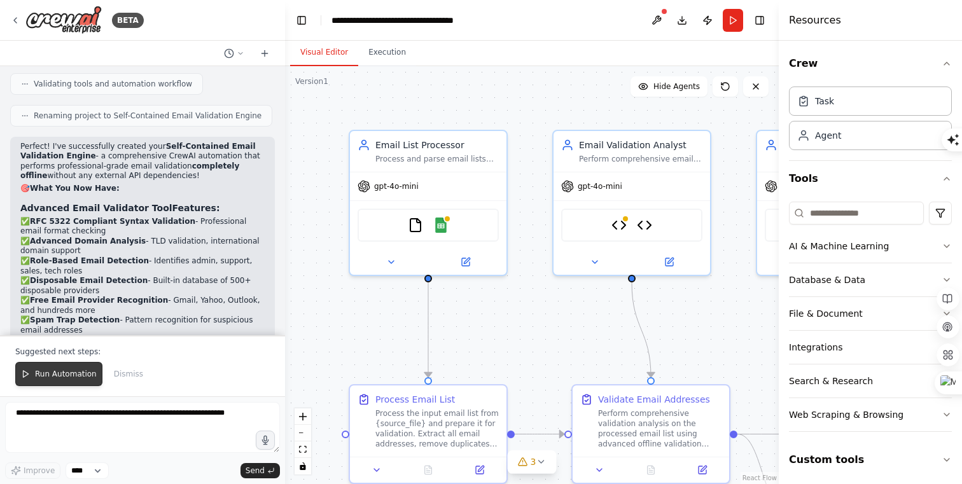
click at [40, 377] on span "Run Automation" at bounding box center [66, 374] width 62 height 10
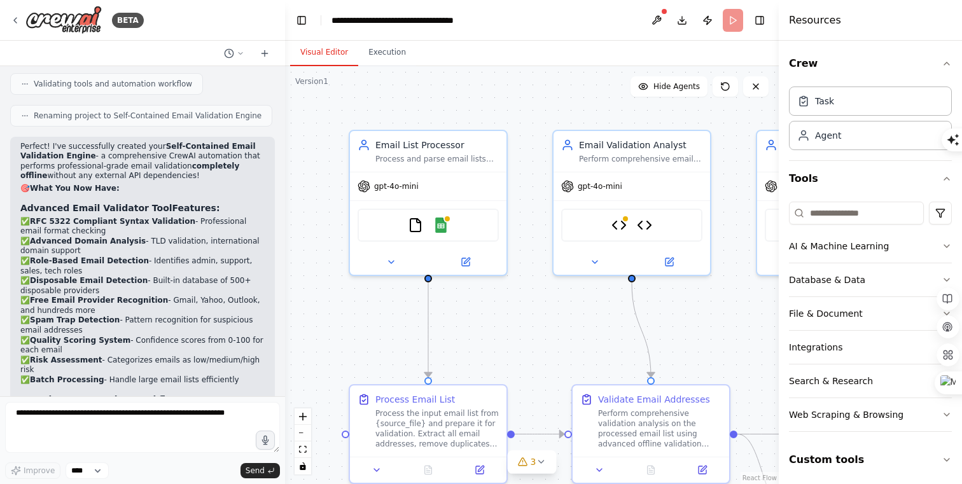
scroll to position [10897, 0]
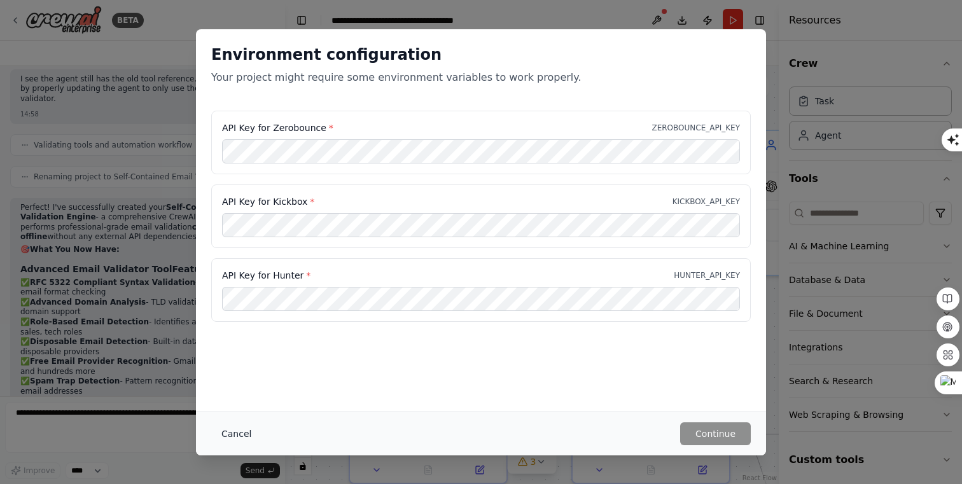
click at [226, 435] on button "Cancel" at bounding box center [236, 434] width 50 height 23
